Goal: Find specific page/section: Find specific page/section

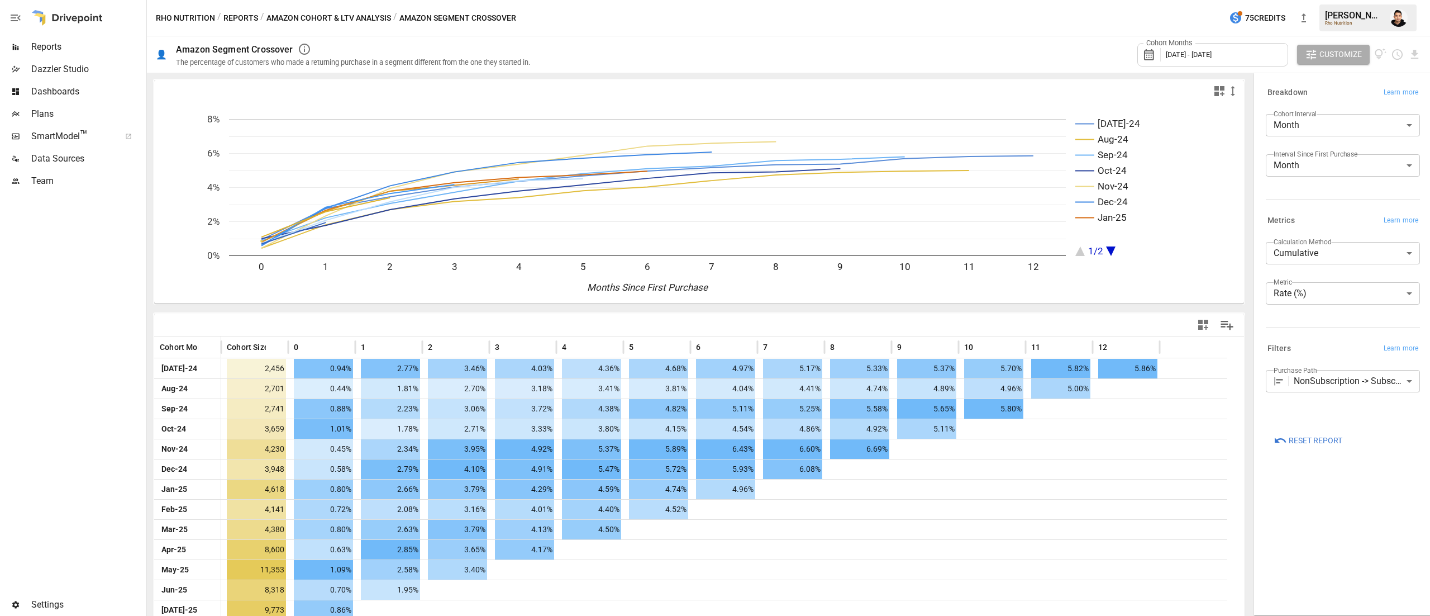
scroll to position [9, 0]
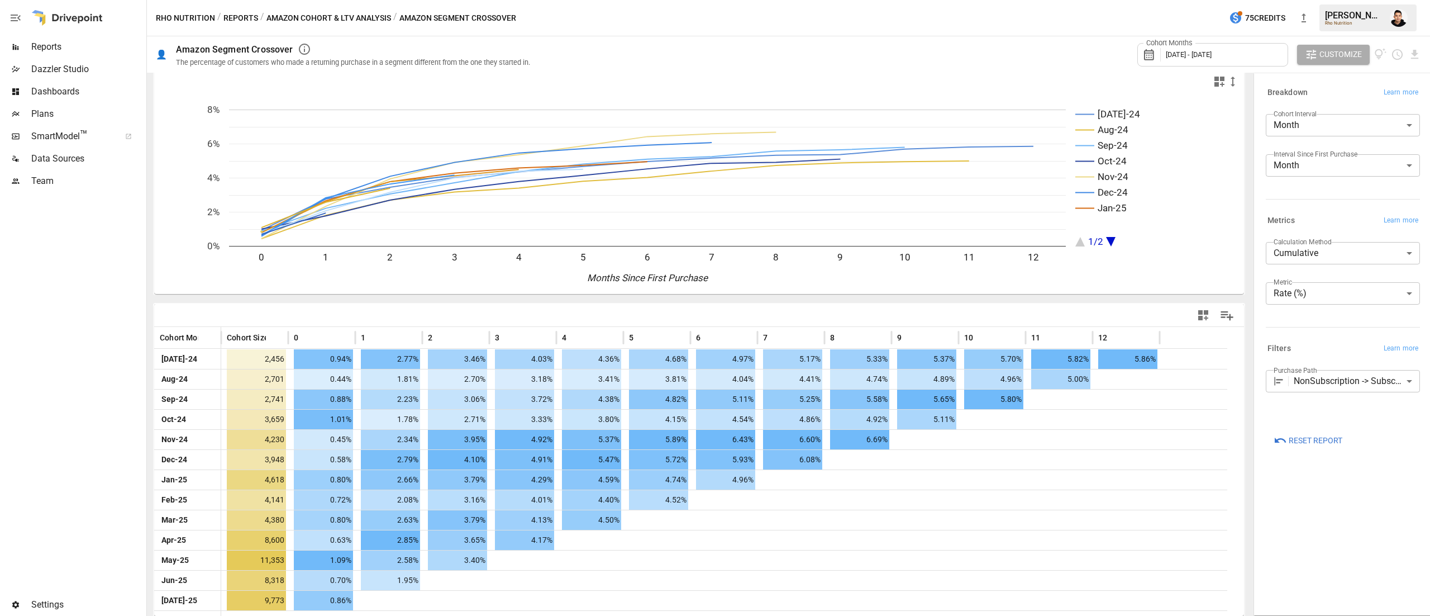
click at [1393, 27] on button "button" at bounding box center [1398, 17] width 31 height 31
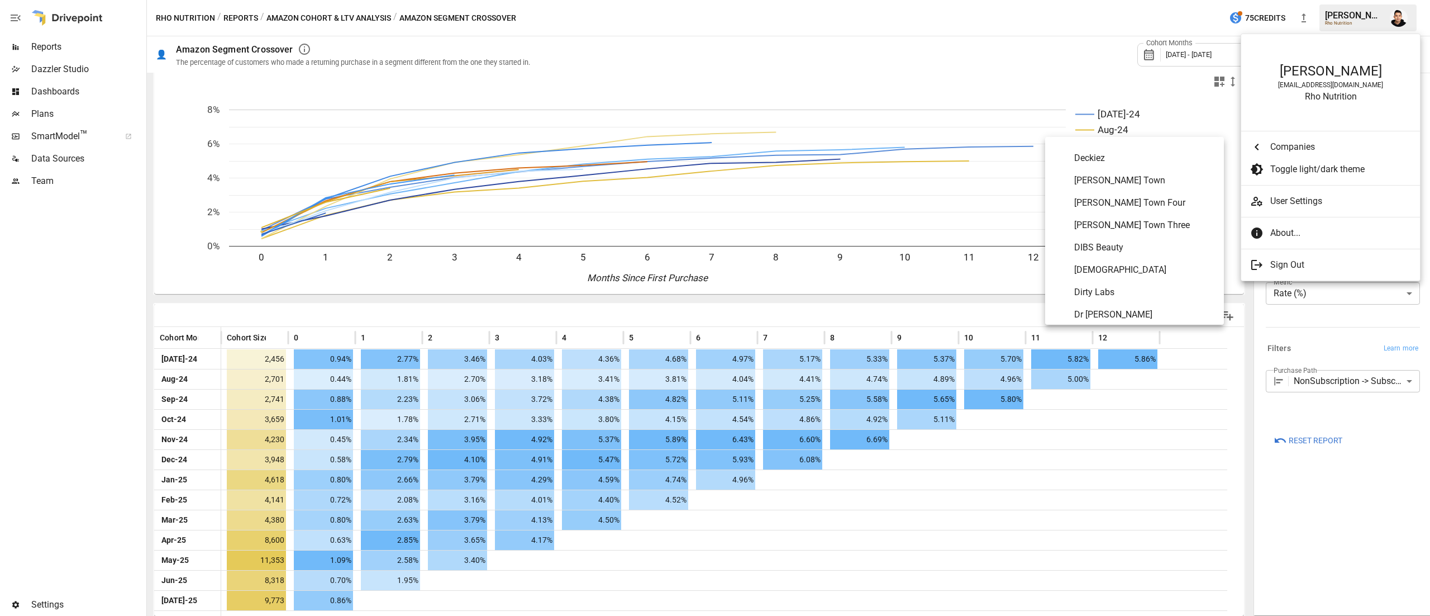
scroll to position [4162, 0]
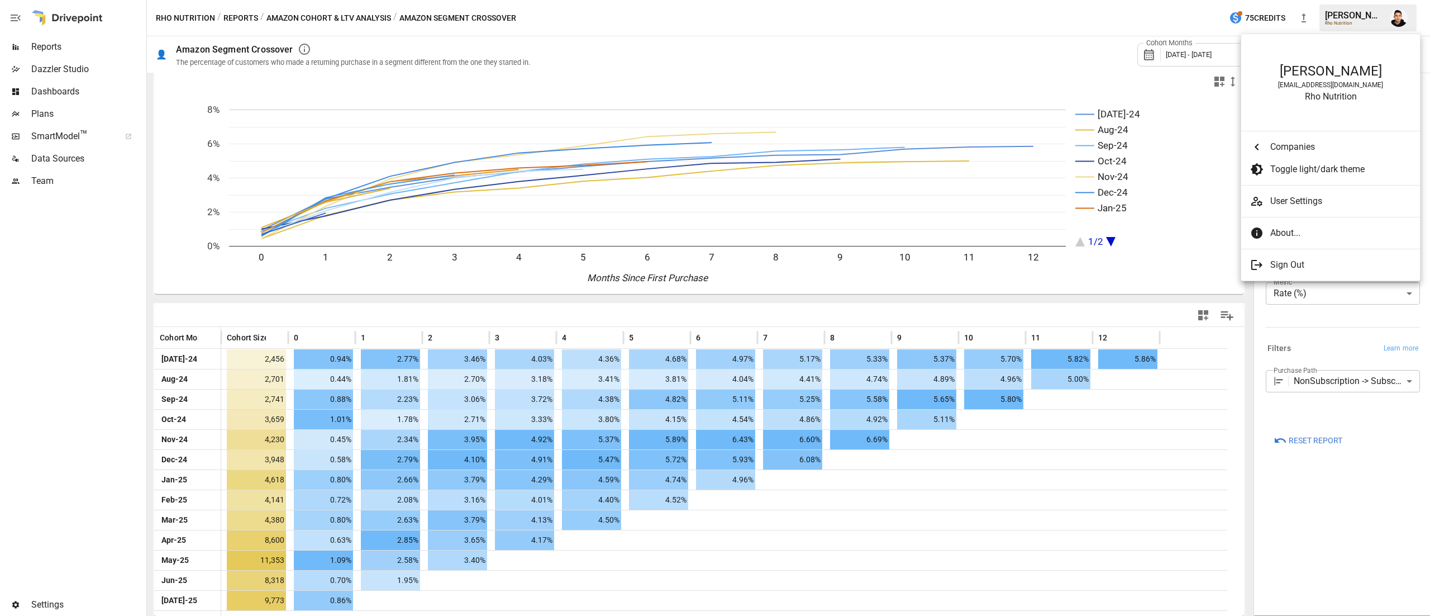
click at [47, 50] on div at bounding box center [715, 308] width 1430 height 616
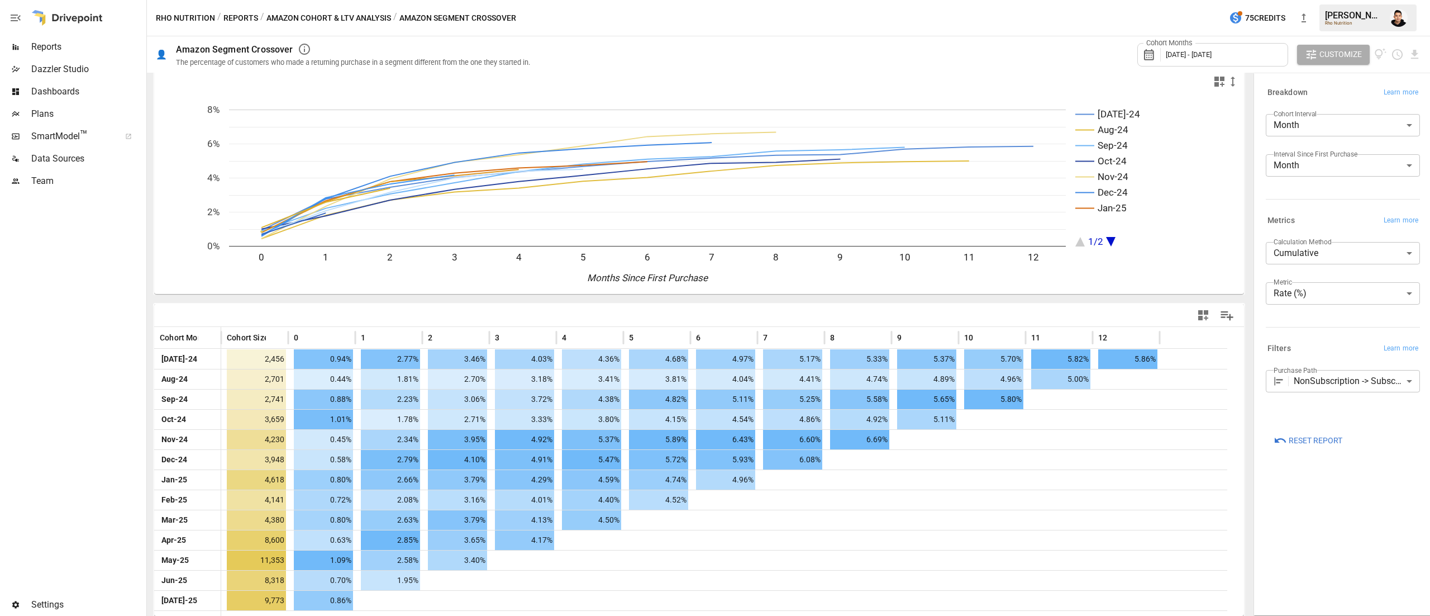
click at [47, 50] on div "[PERSON_NAME] [PERSON_NAME][EMAIL_ADDRESS][DOMAIN_NAME] Rho Nutrition Companies…" at bounding box center [715, 308] width 1430 height 616
click at [47, 50] on span "Reports" at bounding box center [87, 46] width 113 height 13
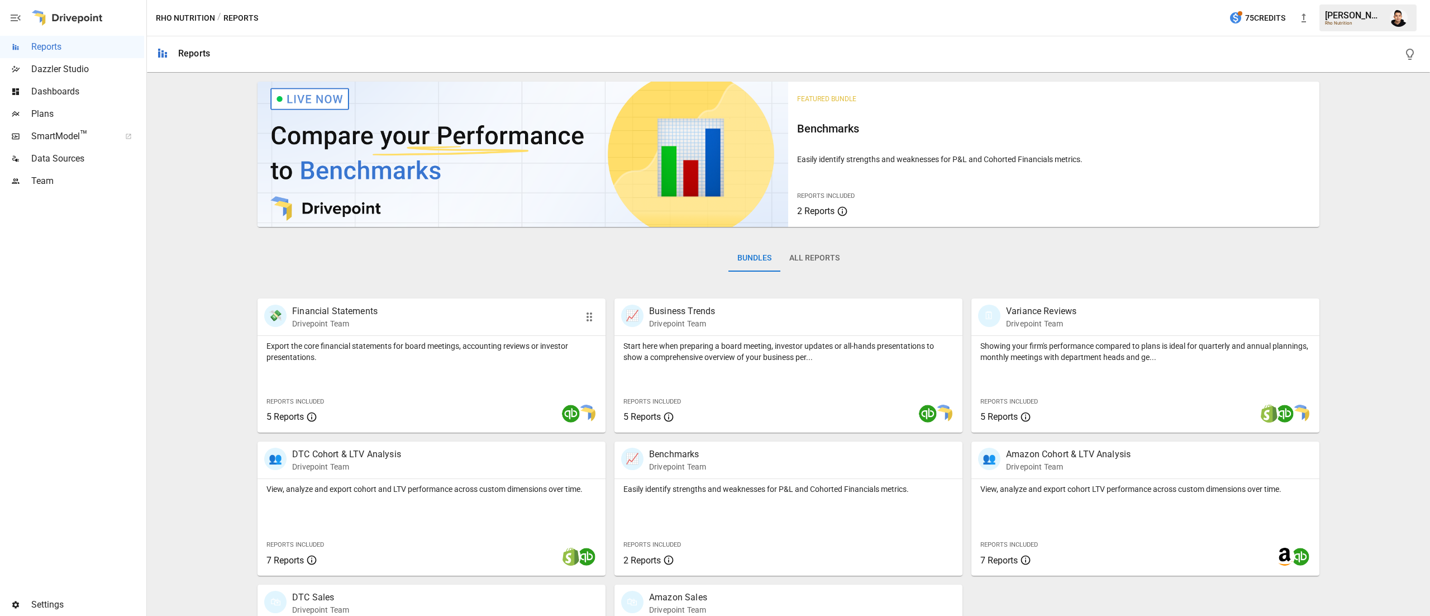
scroll to position [107, 0]
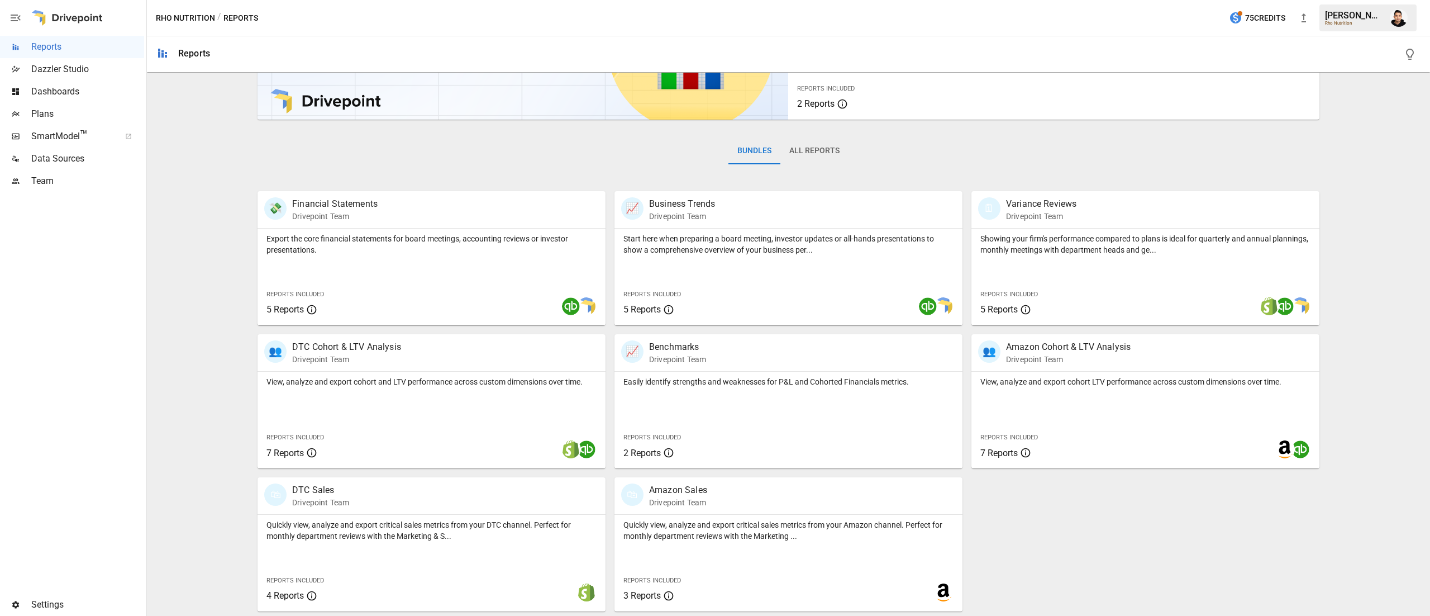
click at [57, 121] on div "Plans" at bounding box center [72, 114] width 144 height 22
